Goal: Check status: Check status

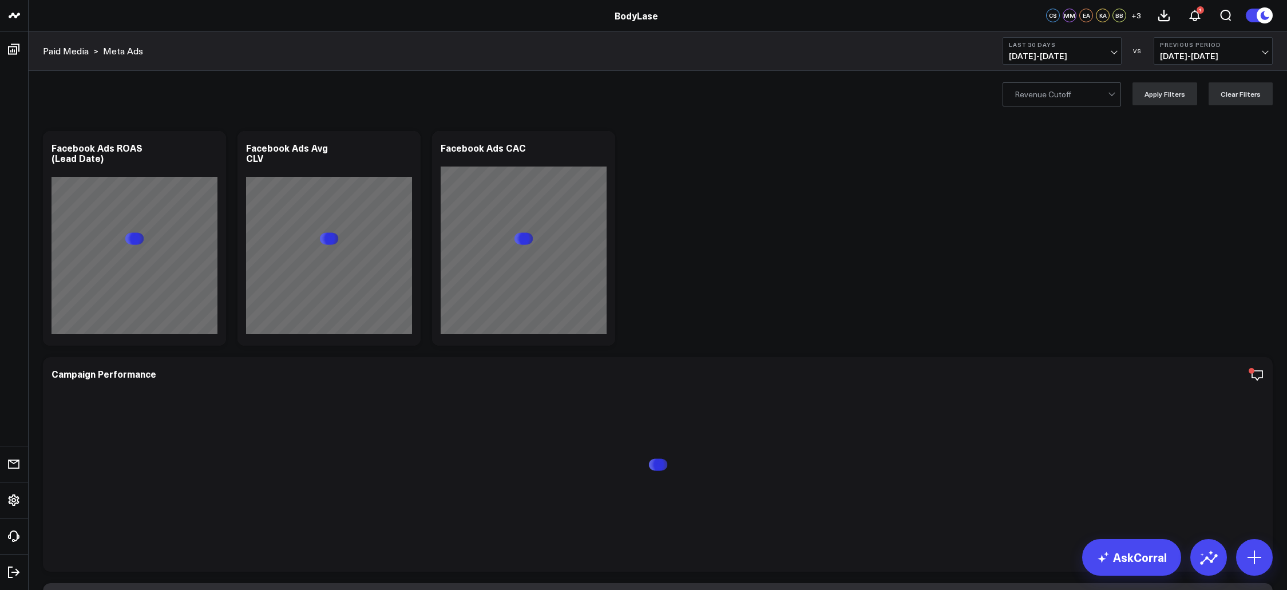
click at [1065, 47] on b "Last 30 Days" at bounding box center [1062, 44] width 106 height 7
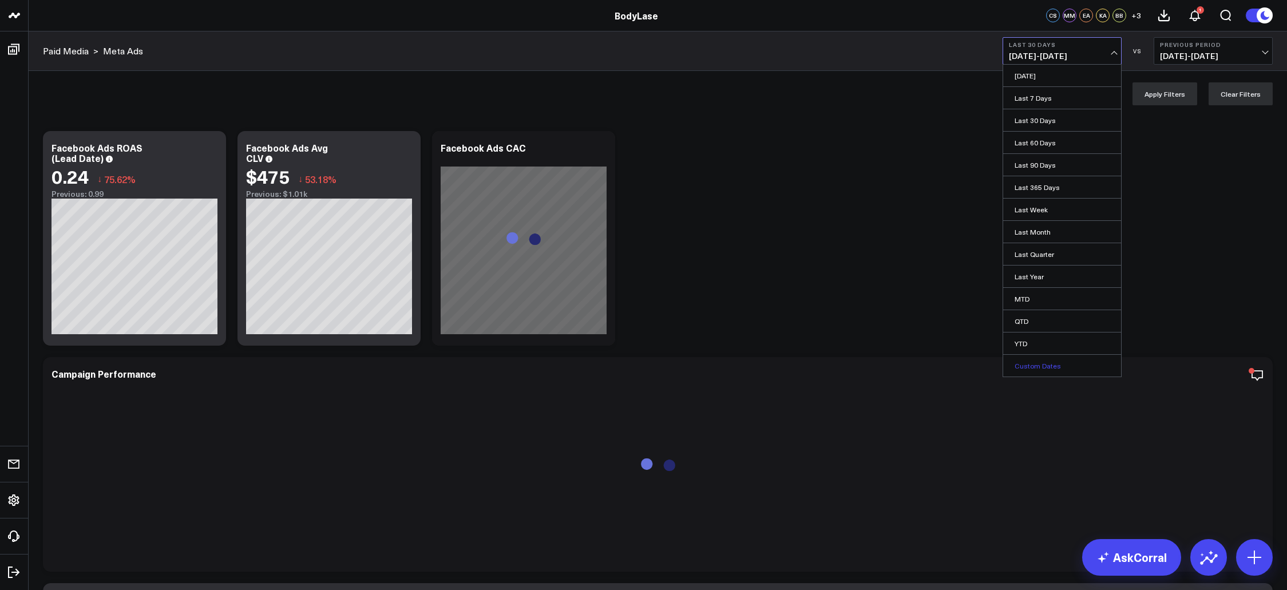
click at [1035, 370] on link "Custom Dates" at bounding box center [1062, 366] width 118 height 22
select select "8"
select select "2025"
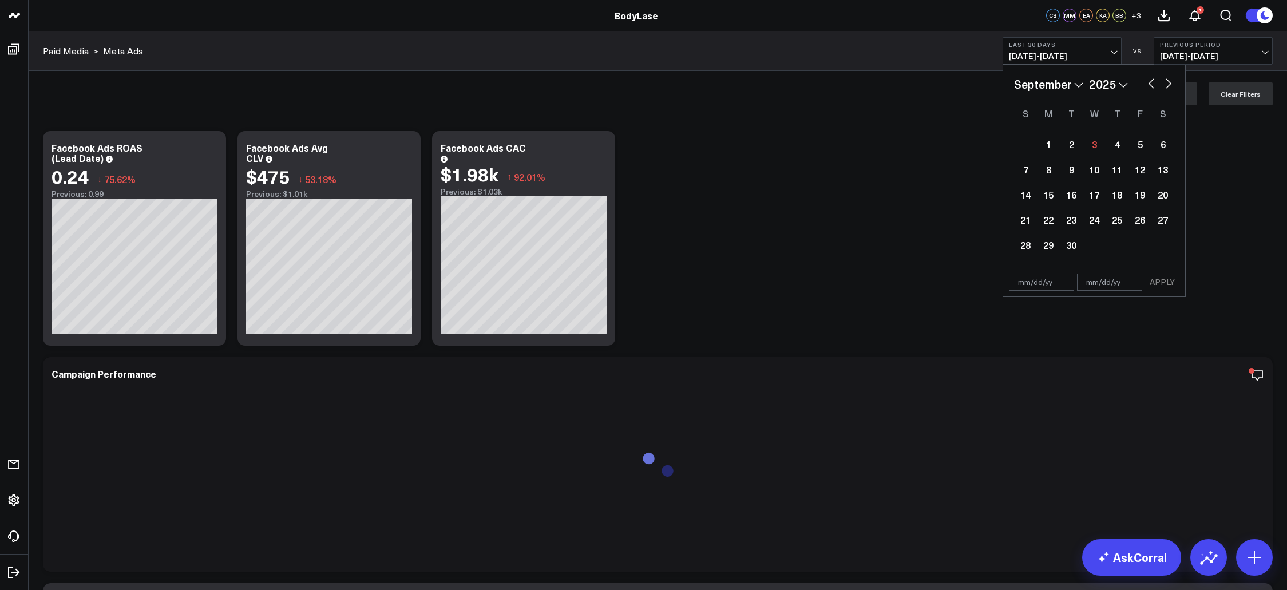
click at [1153, 88] on button "button" at bounding box center [1151, 83] width 11 height 14
select select "7"
select select "2025"
click at [1138, 140] on div "1" at bounding box center [1139, 144] width 23 height 23
type input "[DATE]"
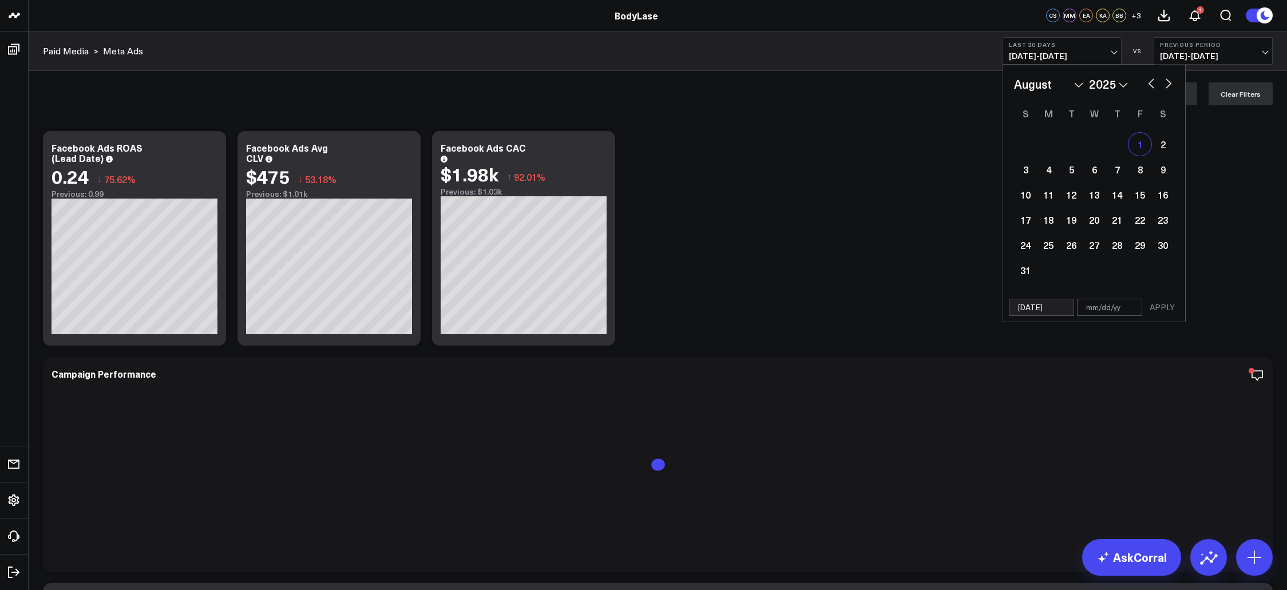
select select "7"
select select "2025"
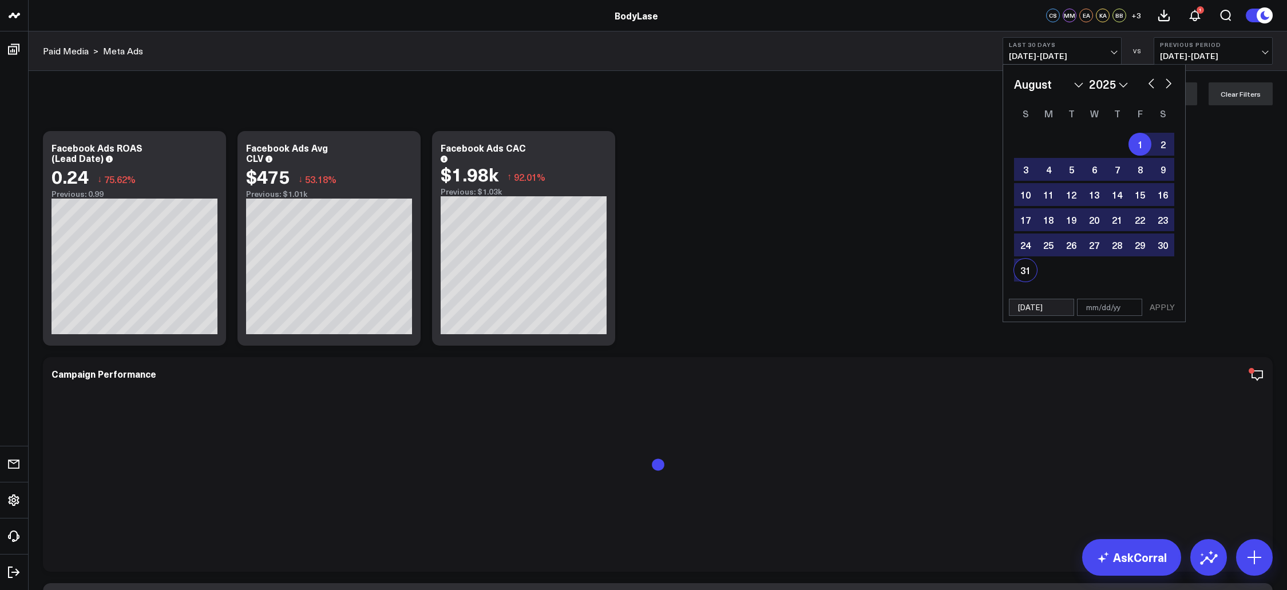
click at [1024, 265] on div "31" at bounding box center [1025, 270] width 23 height 23
type input "[DATE]"
select select "7"
select select "2025"
click at [1152, 308] on button "APPLY" at bounding box center [1162, 307] width 34 height 17
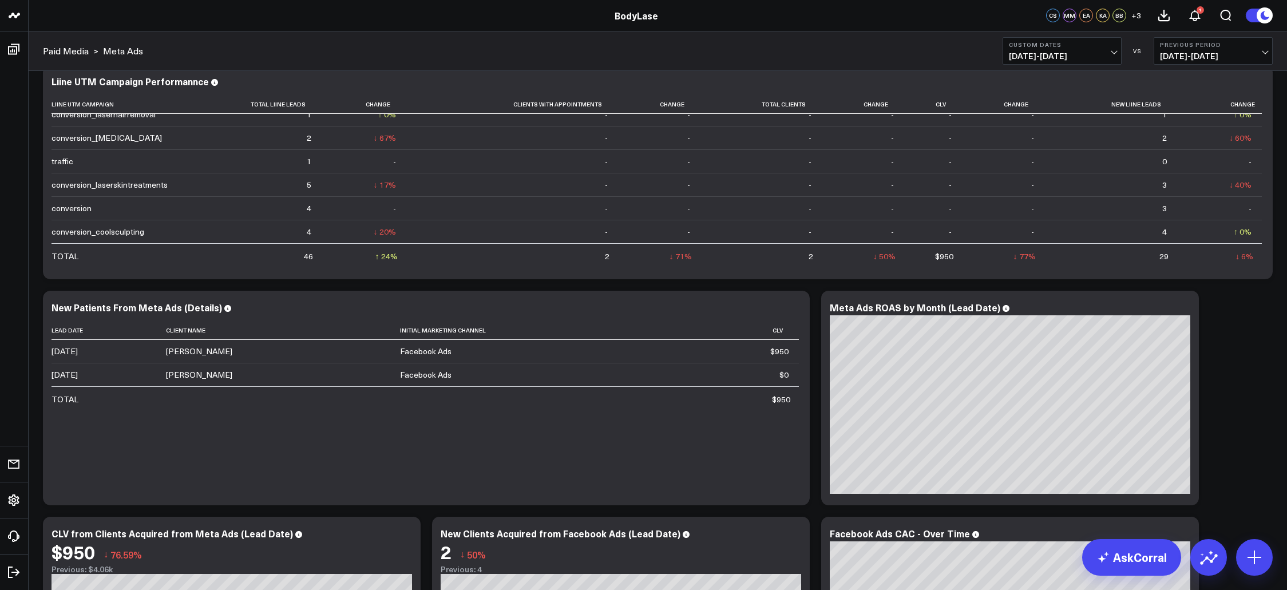
scroll to position [515, 0]
